Goal: Use online tool/utility: Utilize a website feature to perform a specific function

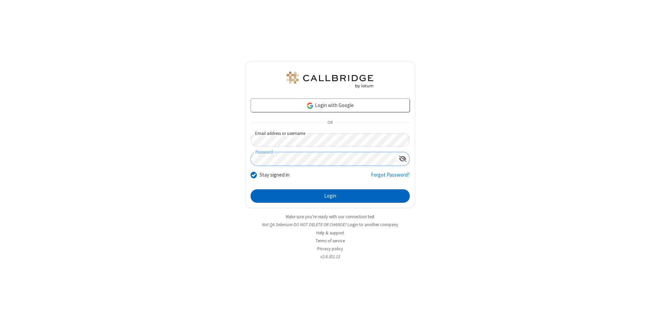
click at [330, 196] on button "Login" at bounding box center [330, 196] width 159 height 14
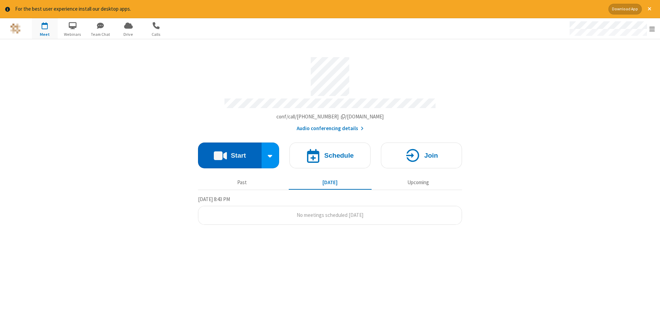
click at [230, 153] on button "Start" at bounding box center [230, 155] width 64 height 26
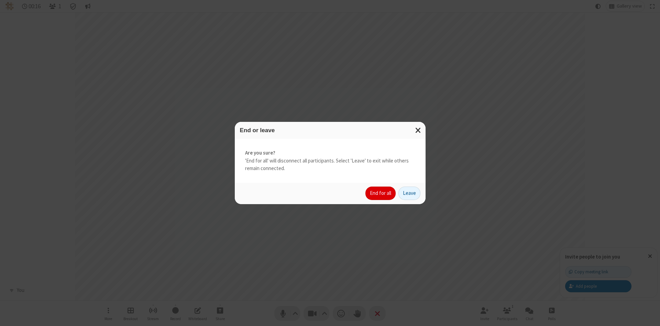
click at [381, 193] on button "End for all" at bounding box center [380, 193] width 30 height 14
